Goal: Find specific page/section

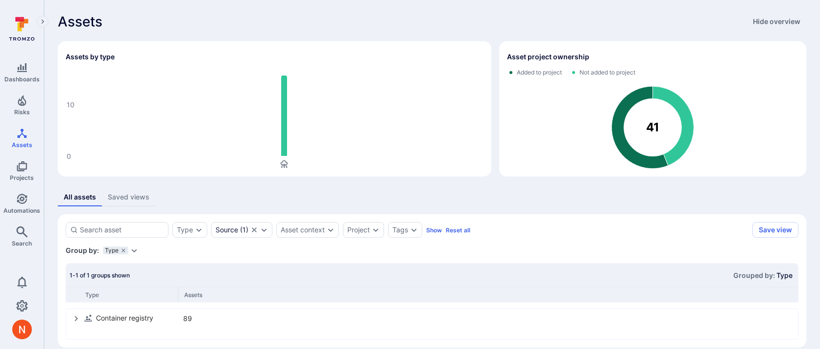
scroll to position [12, 0]
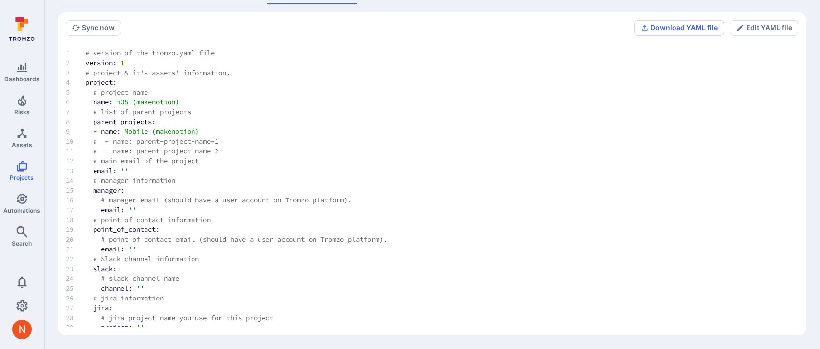
scroll to position [3257, 1130]
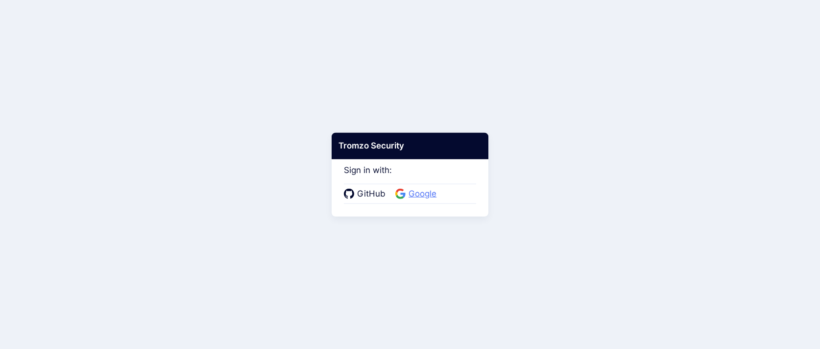
click at [411, 193] on span "Google" at bounding box center [423, 194] width 34 height 13
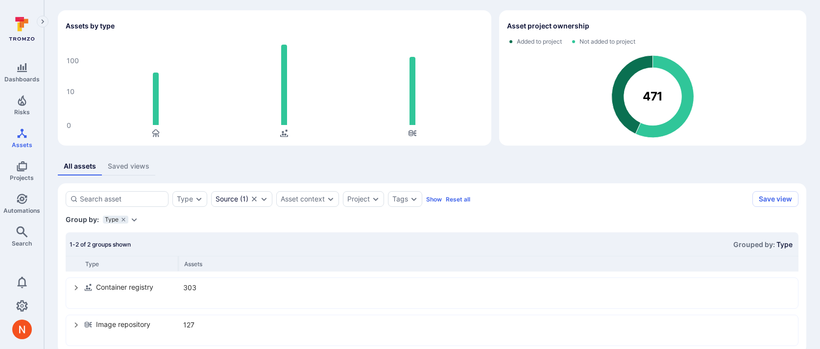
scroll to position [49, 0]
